Goal: Navigation & Orientation: Find specific page/section

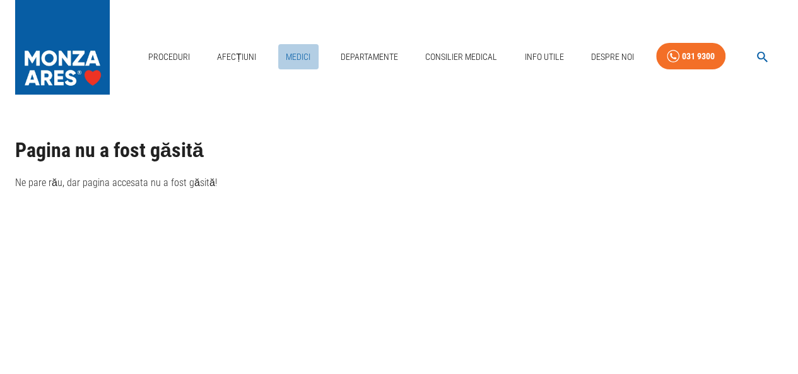
click at [298, 59] on link "Medici" at bounding box center [298, 57] width 40 height 26
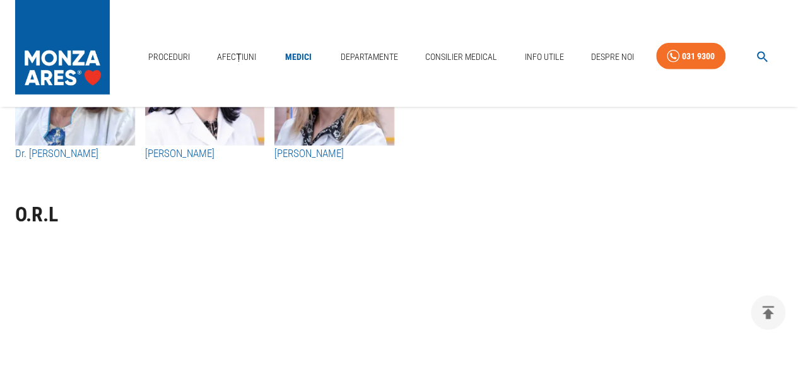
scroll to position [6175, 0]
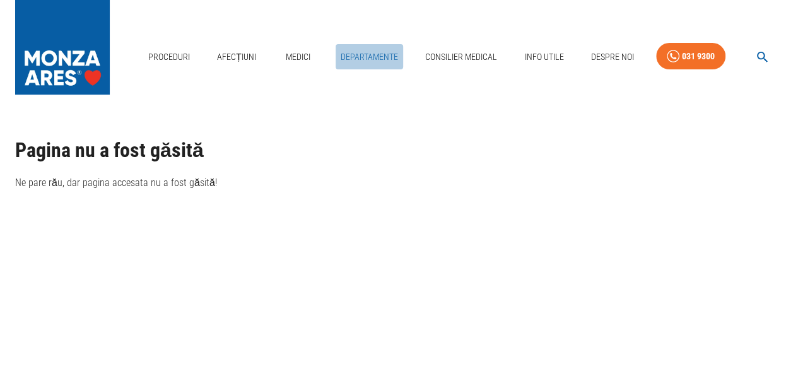
click at [361, 57] on link "Departamente" at bounding box center [369, 57] width 67 height 26
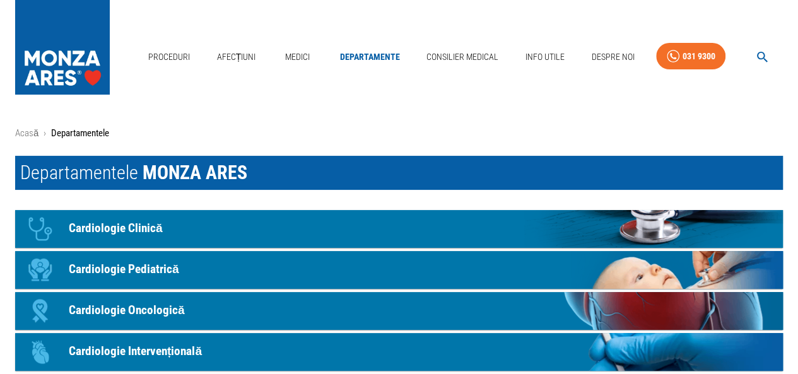
click at [148, 231] on p "Cardiologie Clinică" at bounding box center [116, 228] width 94 height 18
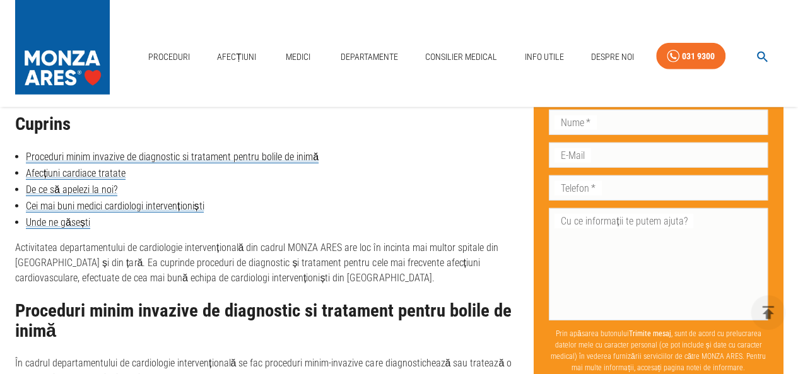
scroll to position [1746, 0]
